Goal: Information Seeking & Learning: Compare options

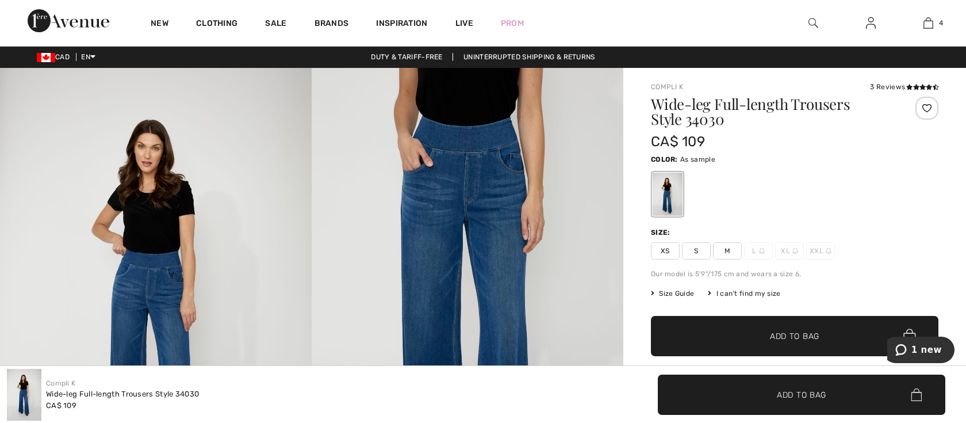
scroll to position [1, 0]
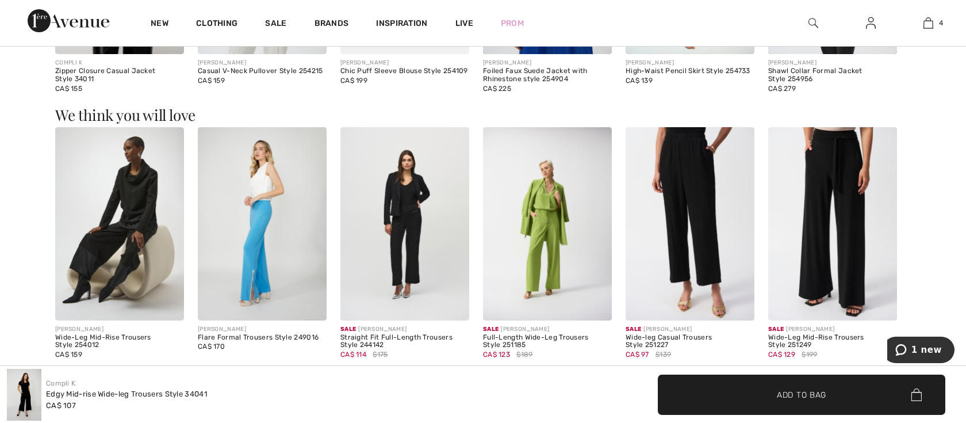
scroll to position [1035, 0]
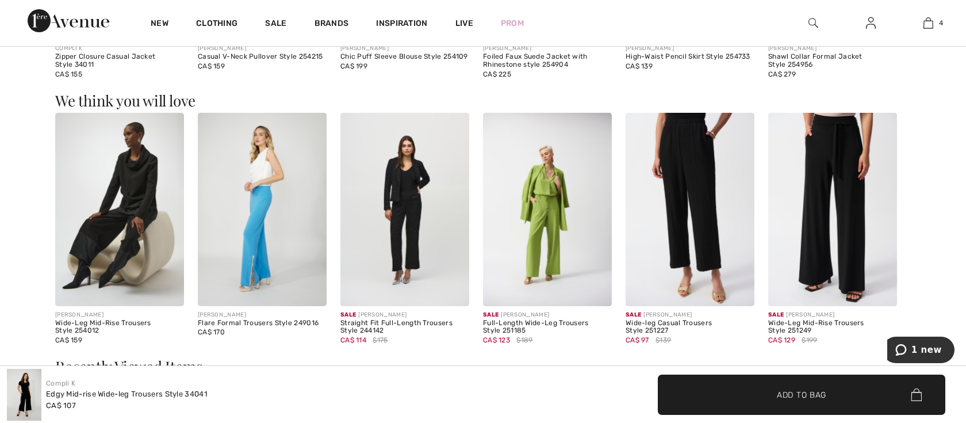
click at [700, 204] on img at bounding box center [690, 209] width 129 height 193
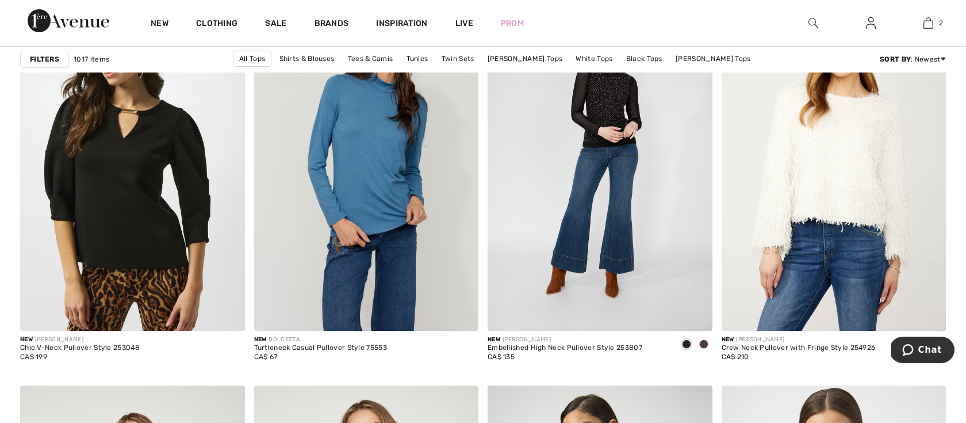
scroll to position [5414, 0]
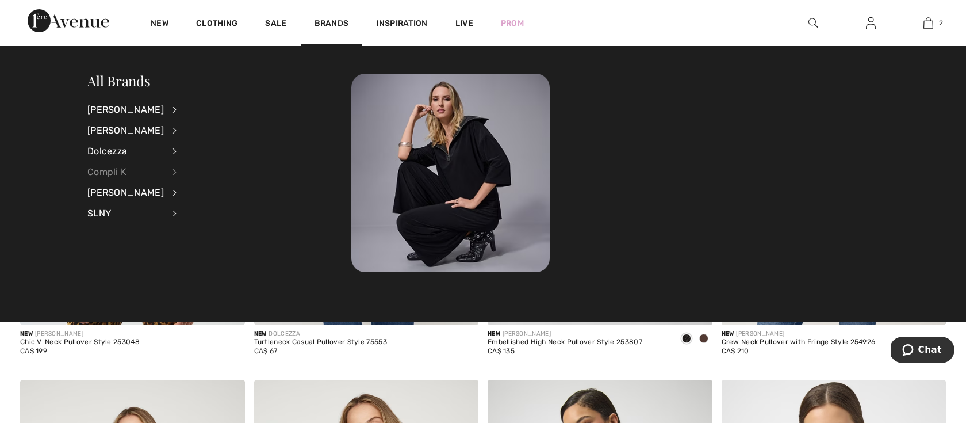
click at [163, 173] on div "Compli K" at bounding box center [125, 172] width 76 height 21
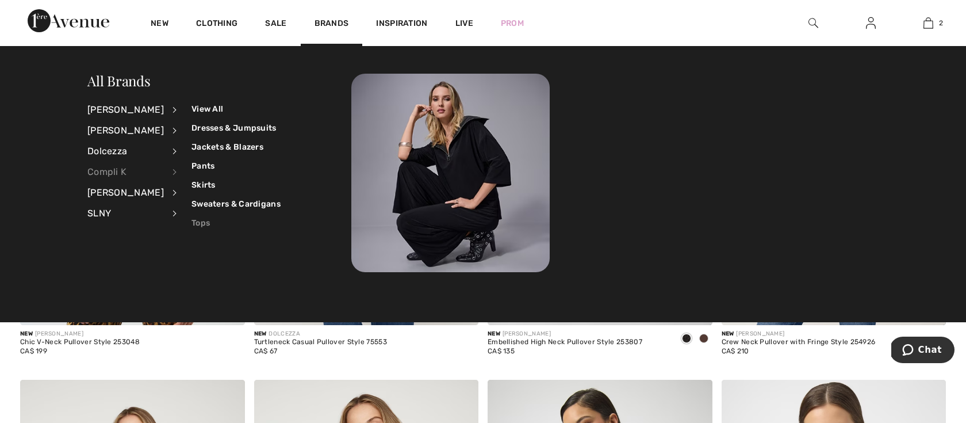
click at [192, 223] on link "Tops" at bounding box center [236, 222] width 89 height 19
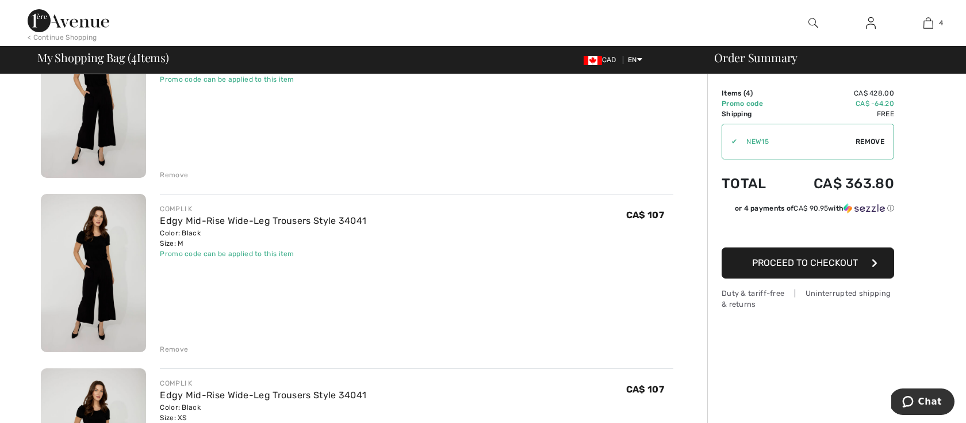
scroll to position [79, 0]
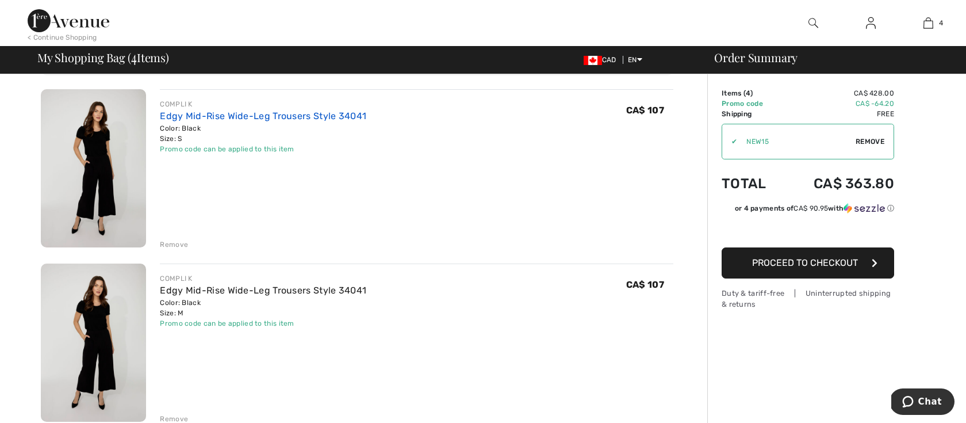
click at [234, 110] on link "Edgy Mid-Rise Wide-Leg Trousers Style 34041" at bounding box center [263, 115] width 206 height 11
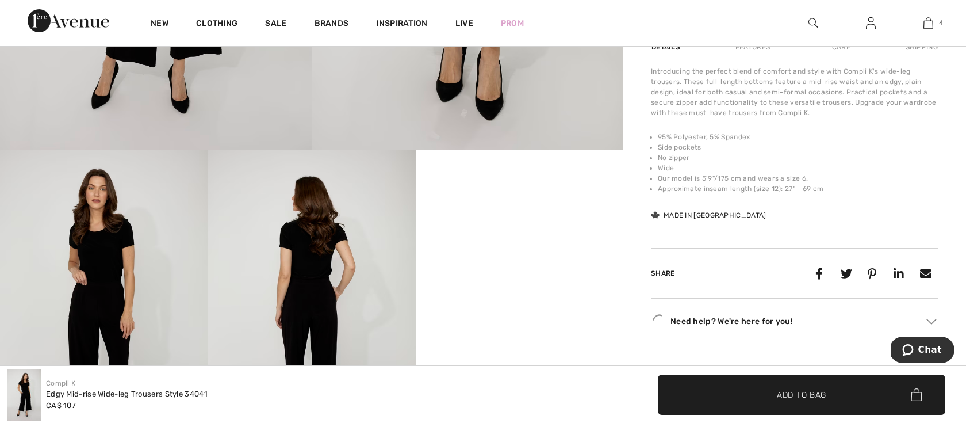
scroll to position [411, 0]
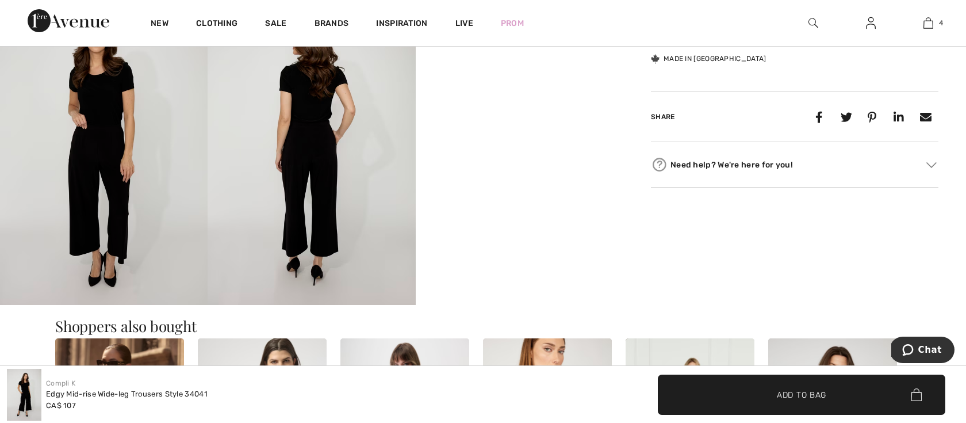
click at [694, 186] on div "Need help? We're here for you! Toll free (Canada/US): +1 (888) 605-5525 Interna…" at bounding box center [795, 164] width 288 height 45
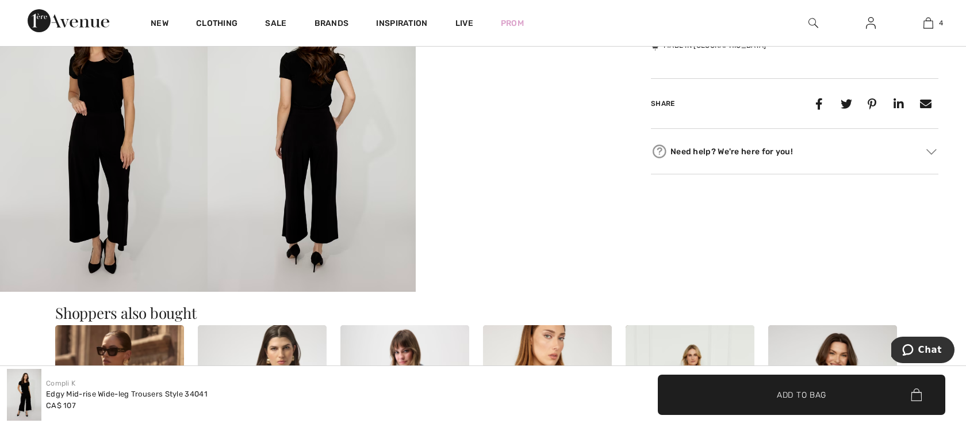
scroll to position [557, 0]
click at [933, 150] on img at bounding box center [932, 151] width 10 height 6
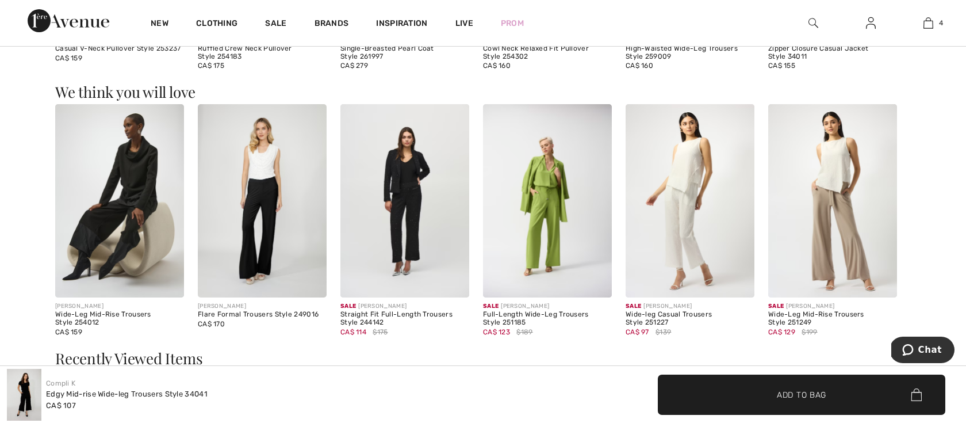
scroll to position [1089, 0]
click at [851, 159] on img at bounding box center [832, 200] width 129 height 193
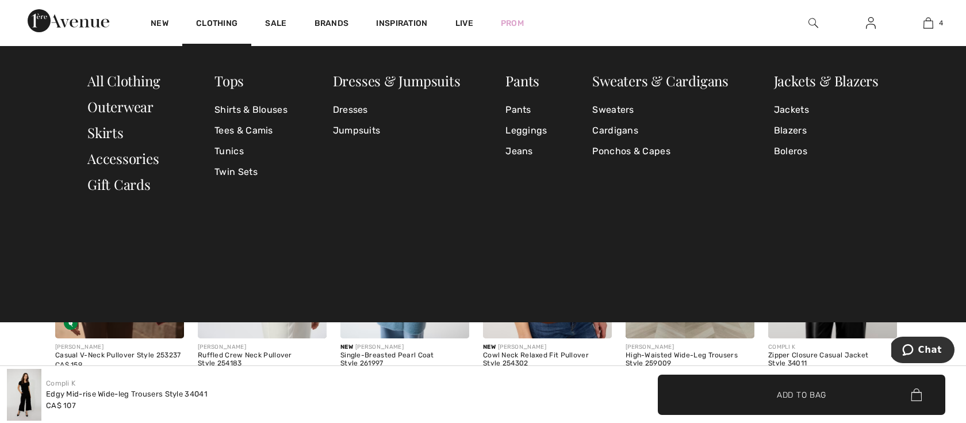
scroll to position [757, 0]
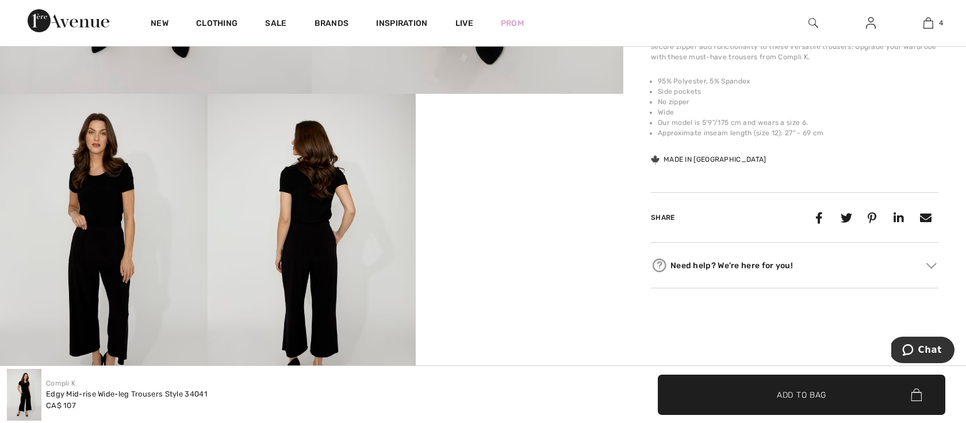
scroll to position [441, 0]
click at [124, 150] on img at bounding box center [104, 251] width 208 height 312
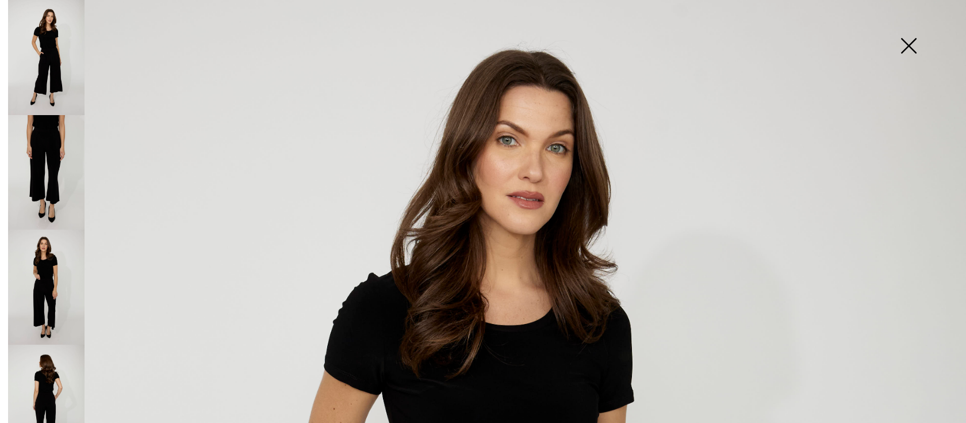
scroll to position [80, 0]
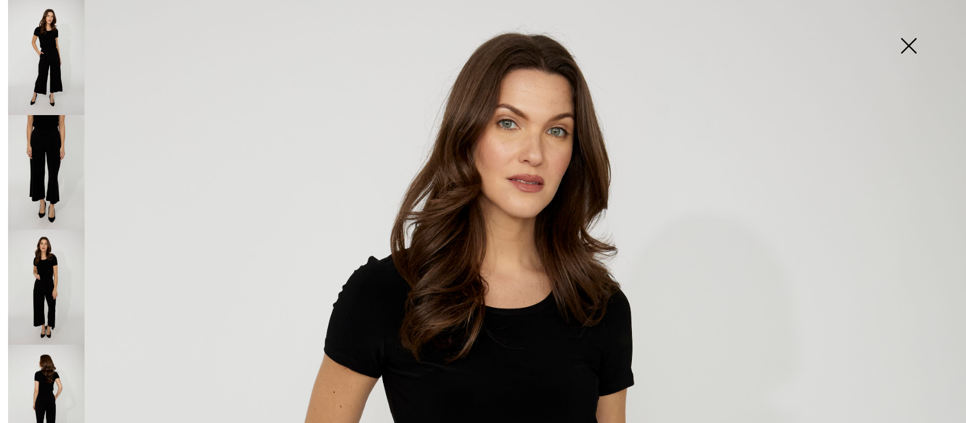
click at [34, 56] on img at bounding box center [46, 57] width 76 height 115
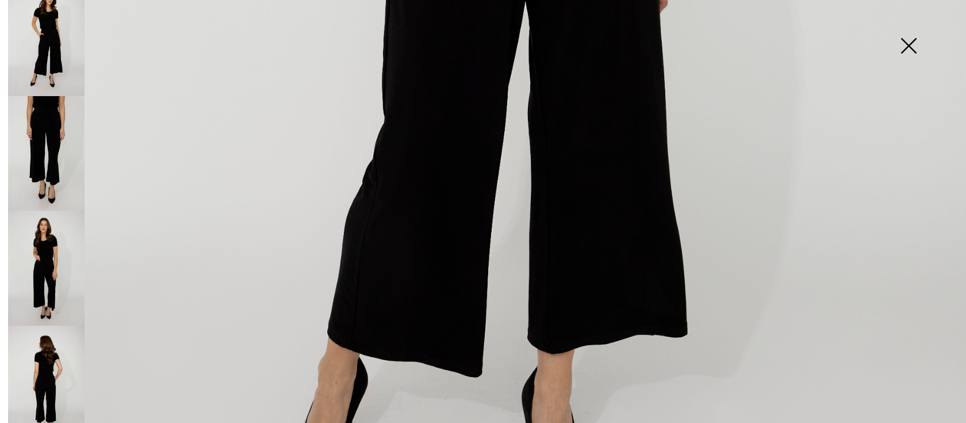
scroll to position [879, 0]
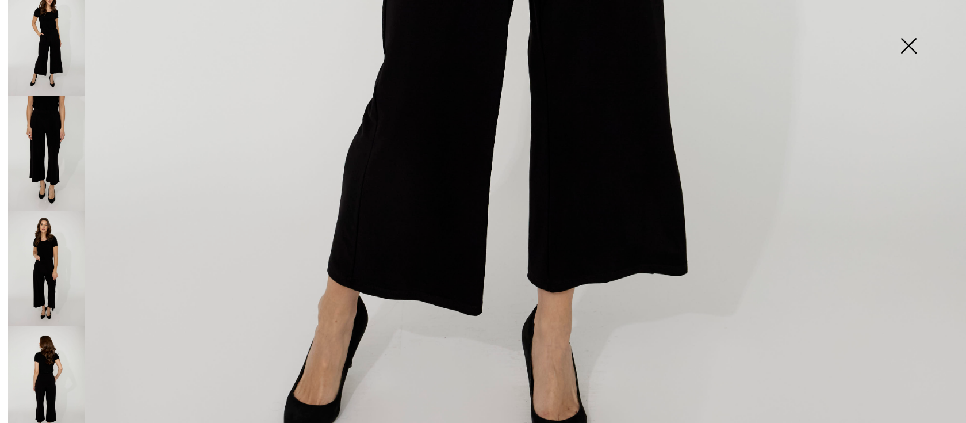
click at [60, 107] on img at bounding box center [46, 153] width 76 height 115
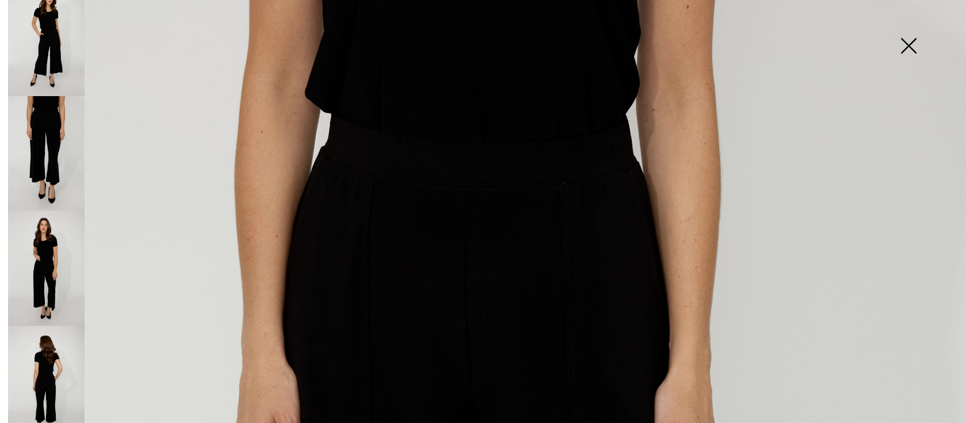
scroll to position [33, 0]
click at [69, 61] on img at bounding box center [46, 38] width 76 height 115
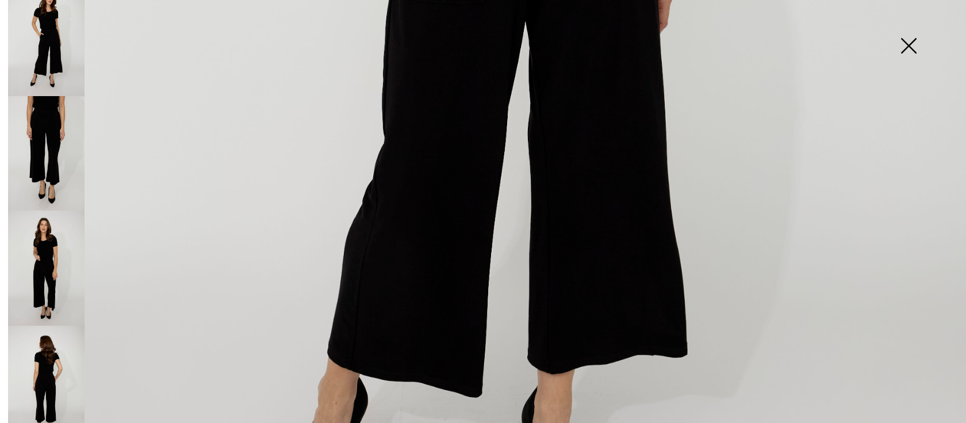
scroll to position [835, 0]
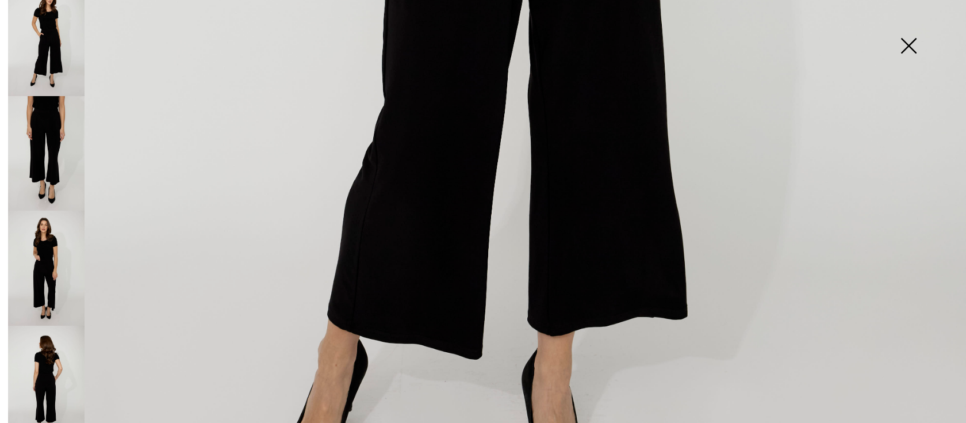
click at [49, 351] on img at bounding box center [46, 383] width 76 height 115
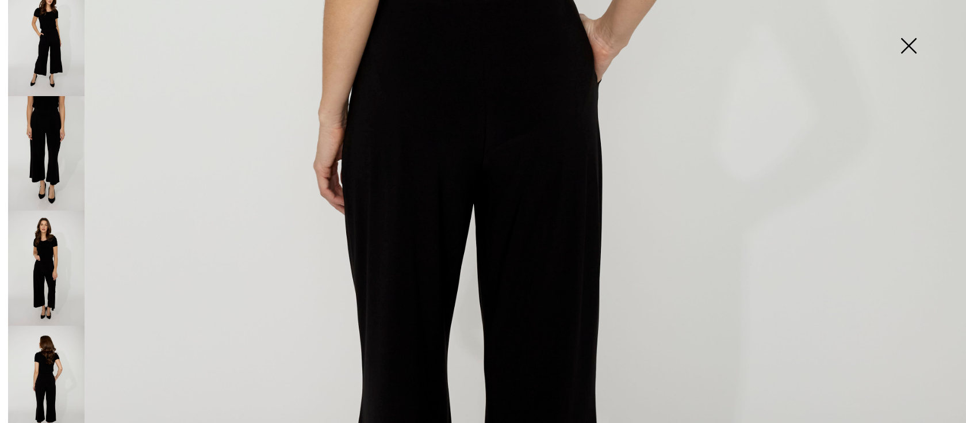
scroll to position [681, 0]
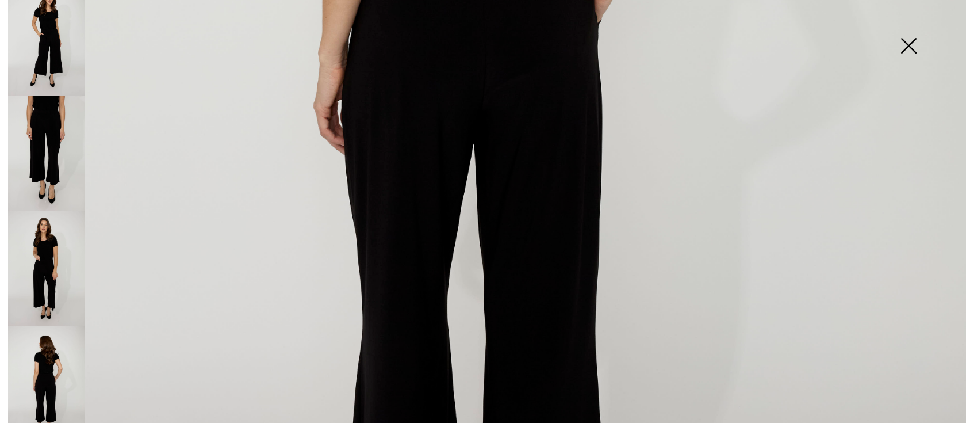
click at [904, 49] on img at bounding box center [909, 46] width 58 height 59
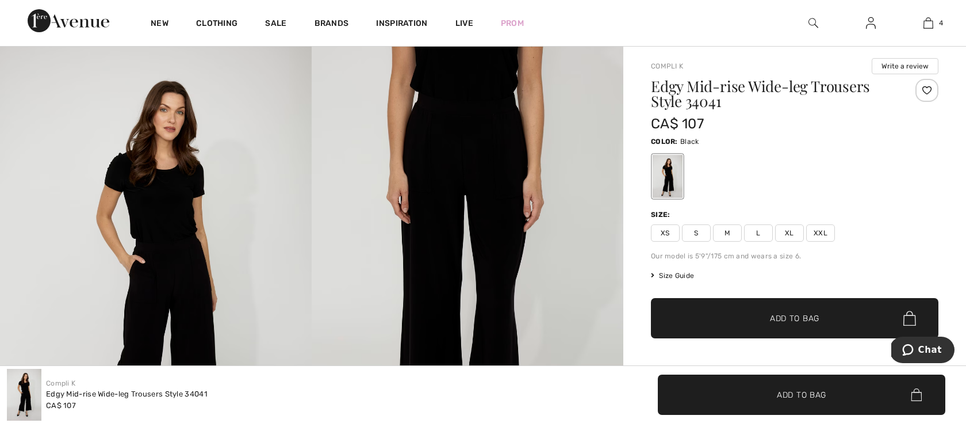
scroll to position [0, 0]
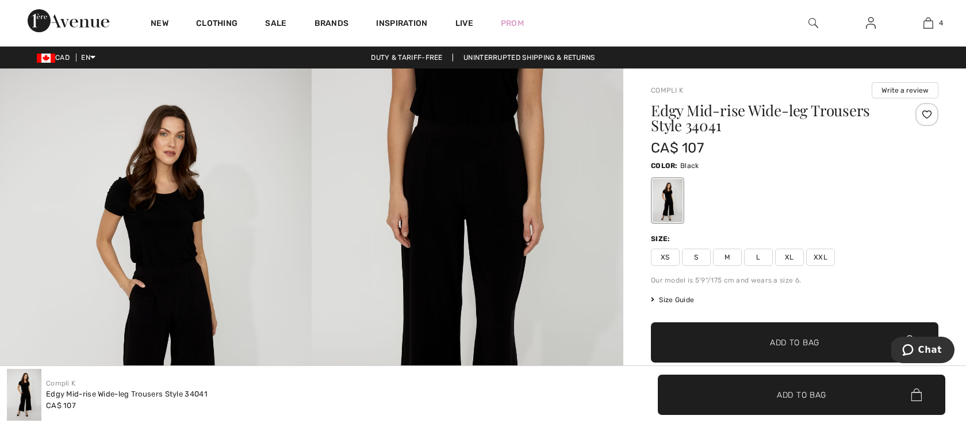
drag, startPoint x: 387, startPoint y: 101, endPoint x: 965, endPoint y: 1, distance: 586.7
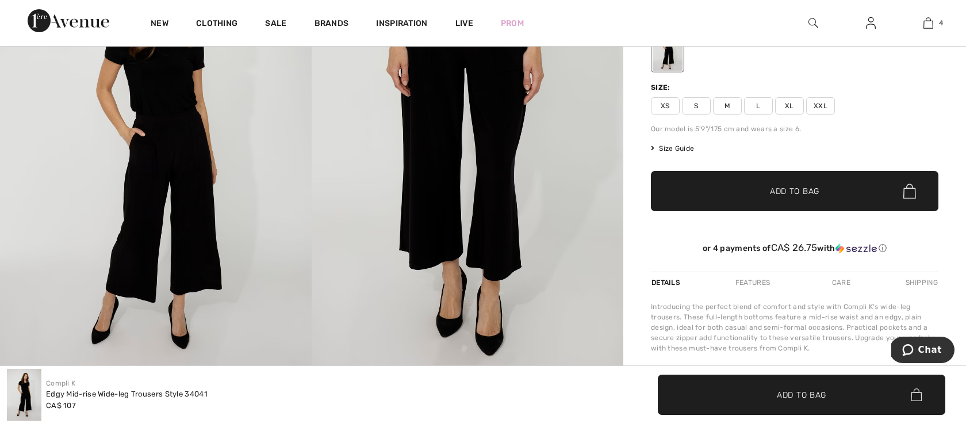
scroll to position [82, 0]
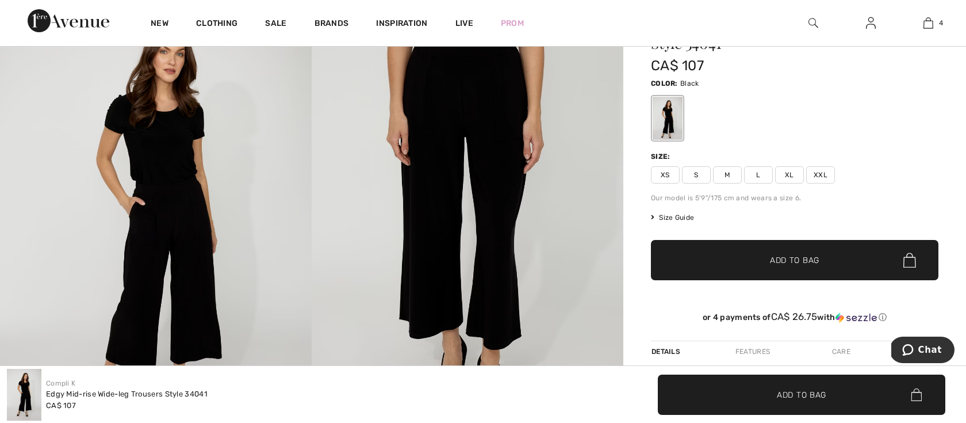
click at [668, 216] on span "Size Guide" at bounding box center [672, 217] width 43 height 10
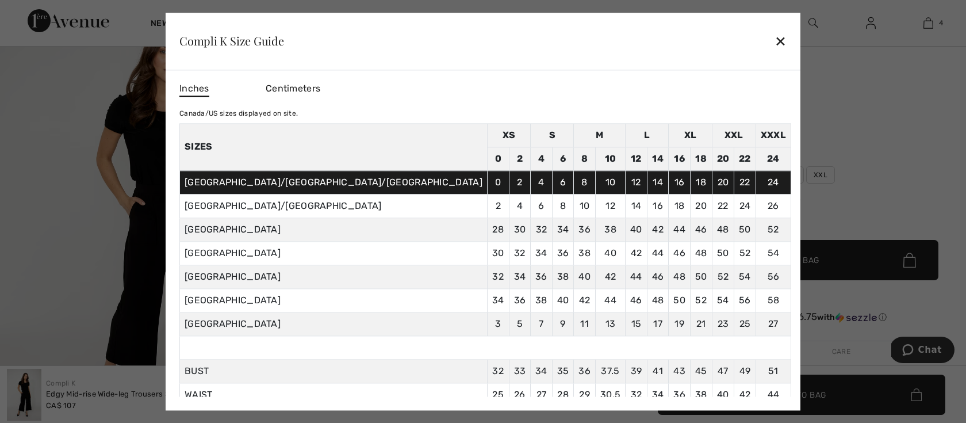
click at [775, 43] on div "✕" at bounding box center [781, 41] width 12 height 24
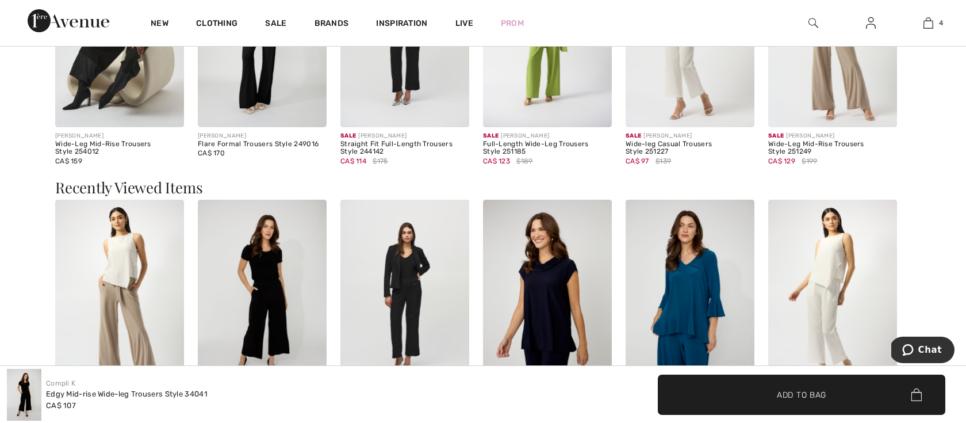
scroll to position [1214, 0]
